Goal: Connect with others

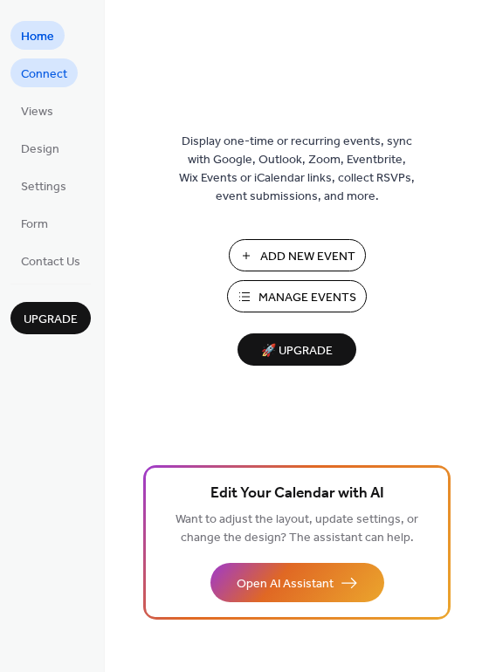
click at [58, 77] on span "Connect" at bounding box center [44, 74] width 46 height 18
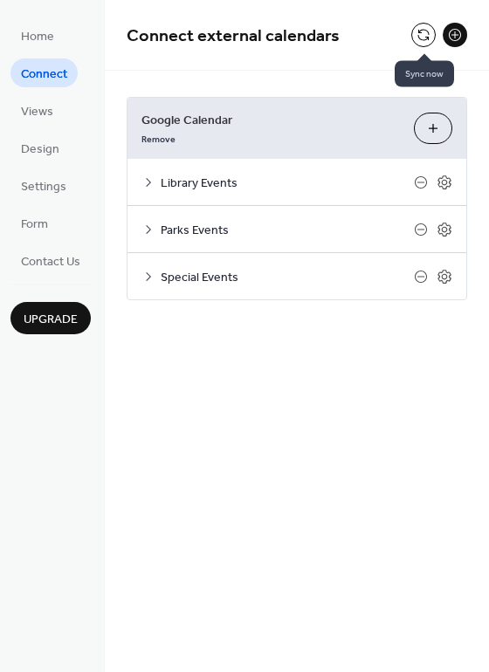
click at [420, 37] on button at bounding box center [423, 35] width 24 height 24
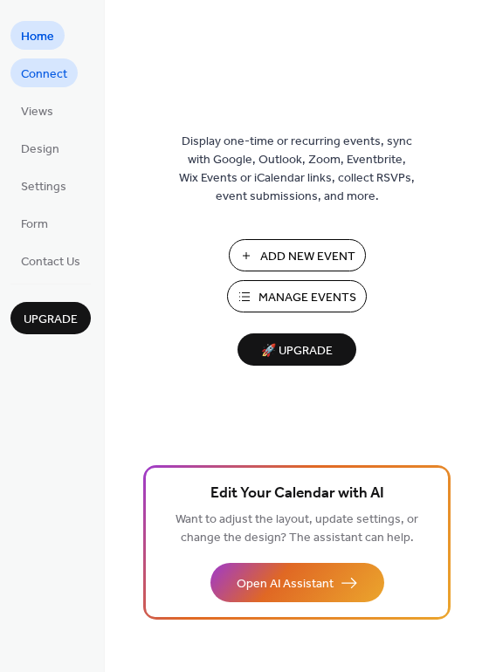
click at [65, 80] on span "Connect" at bounding box center [44, 74] width 46 height 18
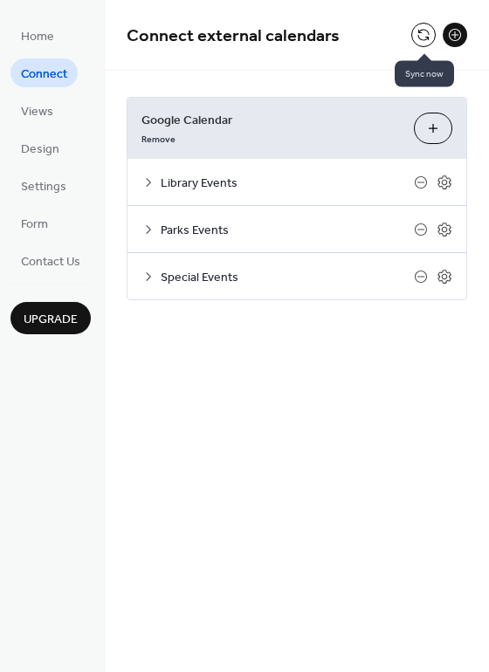
click at [420, 35] on button at bounding box center [423, 35] width 24 height 24
